Goal: Transaction & Acquisition: Purchase product/service

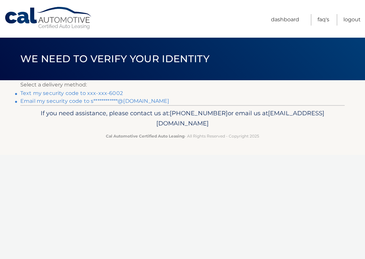
click at [41, 92] on link "Text my security code to xxx-xxx-6002" at bounding box center [71, 93] width 103 height 6
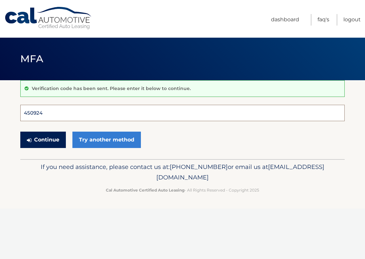
type input "450924"
click at [43, 140] on button "Continue" at bounding box center [43, 140] width 46 height 16
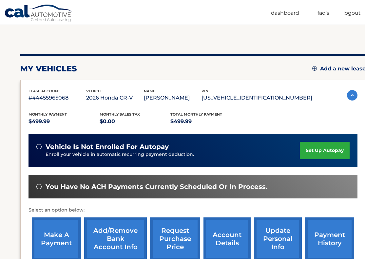
scroll to position [57, 0]
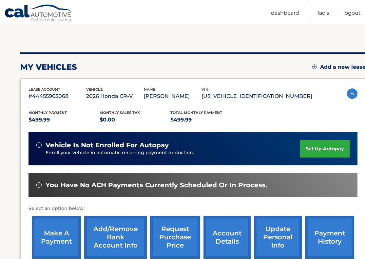
click at [52, 232] on link "make a payment" at bounding box center [56, 237] width 49 height 43
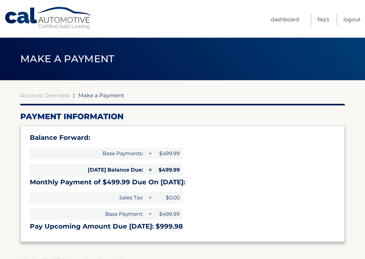
select select "YzhiNDVjZDktYjNlNC00MWI5LWE5N2MtYWM1Y2I2ZjIyYWY1"
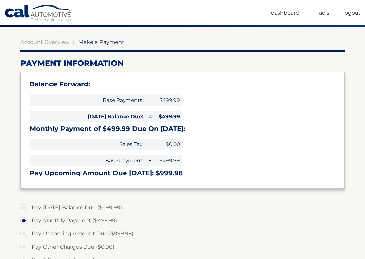
scroll to position [62, 0]
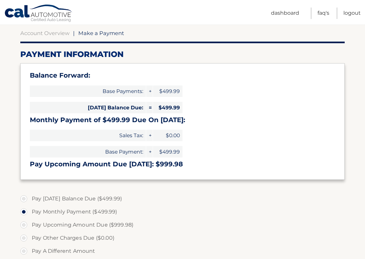
click at [26, 200] on label "Pay Today's Balance Due ($499.99)" at bounding box center [182, 198] width 324 height 13
click at [26, 200] on input "Pay Today's Balance Due ($499.99)" at bounding box center [26, 197] width 7 height 10
radio input "true"
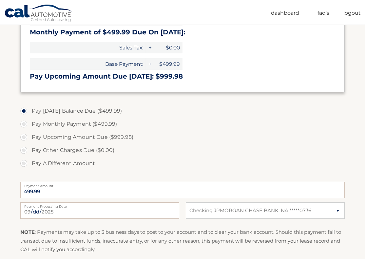
scroll to position [152, 0]
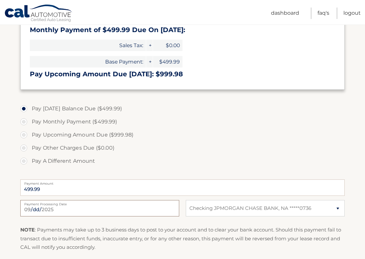
click at [75, 210] on input "2025-09-24" at bounding box center [99, 208] width 159 height 16
type input "2025-09-26"
click at [158, 226] on p "NOTE : Payments may take up to 3 business days to post to your account and to c…" at bounding box center [182, 239] width 324 height 26
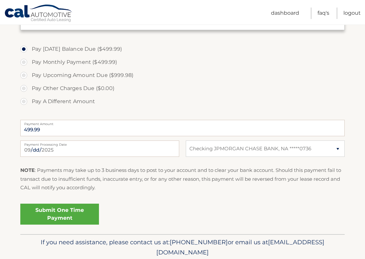
scroll to position [212, 0]
click at [64, 210] on link "Submit One Time Payment" at bounding box center [59, 213] width 79 height 21
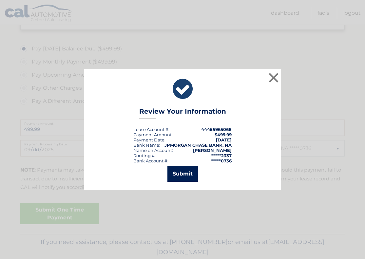
click at [190, 173] on button "Submit" at bounding box center [182, 174] width 30 height 16
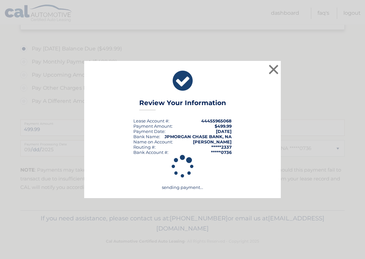
scroll to position [211, 0]
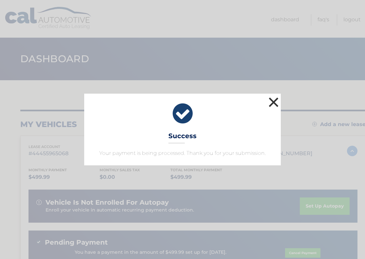
click at [274, 103] on button "×" at bounding box center [273, 102] width 13 height 13
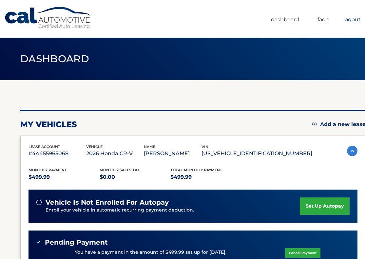
click at [352, 20] on link "Logout" at bounding box center [351, 19] width 17 height 11
